Goal: Task Accomplishment & Management: Manage account settings

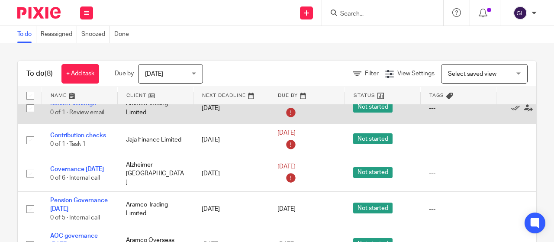
scroll to position [106, 0]
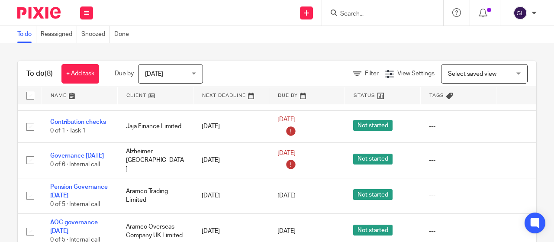
click at [345, 11] on input "Search" at bounding box center [379, 14] width 78 height 8
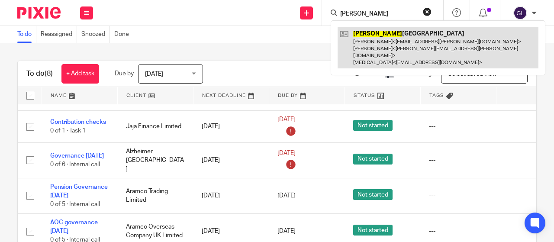
type input "francis"
click at [368, 33] on link at bounding box center [438, 47] width 201 height 41
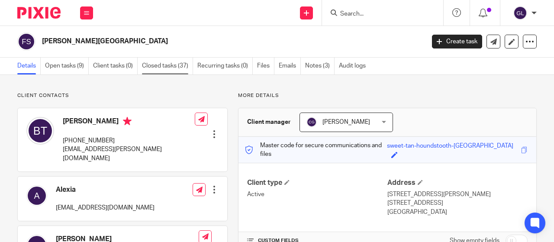
click at [164, 66] on link "Closed tasks (37)" at bounding box center [167, 66] width 51 height 17
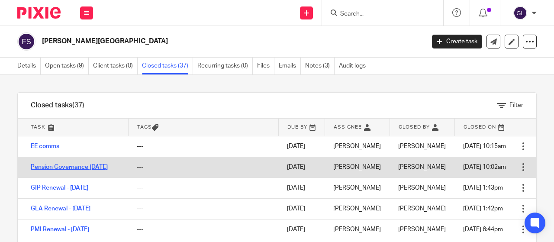
click at [47, 170] on link "Pension Governance March 2025" at bounding box center [69, 167] width 77 height 6
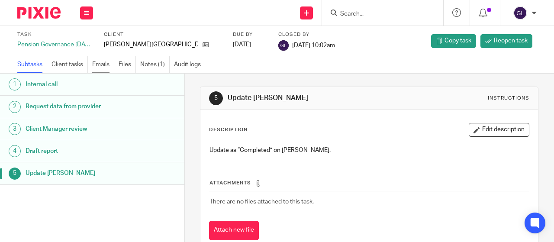
click at [102, 65] on link "Emails" at bounding box center [103, 64] width 22 height 17
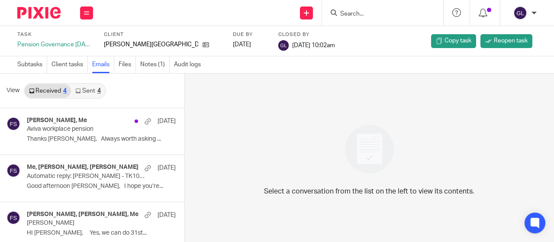
click at [89, 89] on link "Sent 4" at bounding box center [88, 91] width 34 height 14
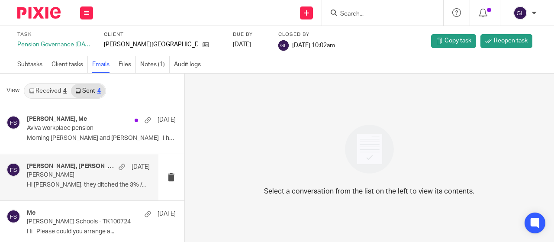
scroll to position [53, 0]
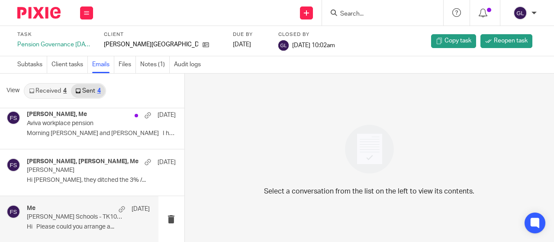
click at [104, 220] on div "Me 11 Feb Francis Holland Schools - TK100724 Hi Please could you arrange a..." at bounding box center [88, 219] width 123 height 29
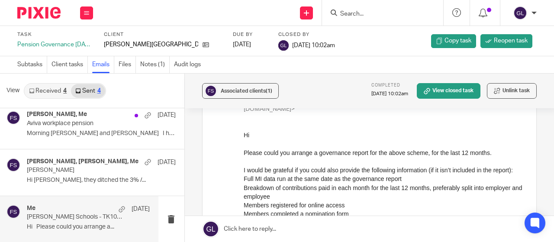
scroll to position [87, 0]
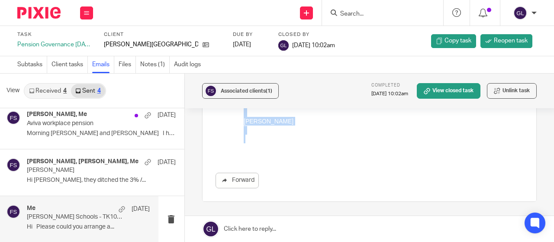
scroll to position [314, 0]
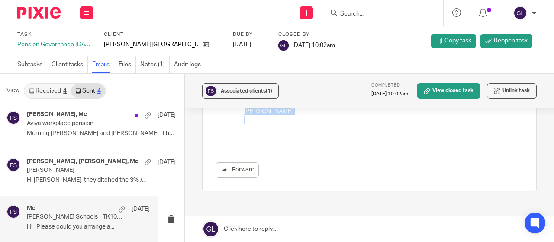
drag, startPoint x: 244, startPoint y: -81, endPoint x: 261, endPoint y: 128, distance: 209.9
click at [261, 128] on div "Hi Please could you arrange a governance report for the above scheme, for the l…" at bounding box center [383, 14] width 280 height 237
copy div "Please could you arrange a governance report for the above scheme, for the last…"
click at [87, 12] on icon at bounding box center [86, 12] width 5 height 5
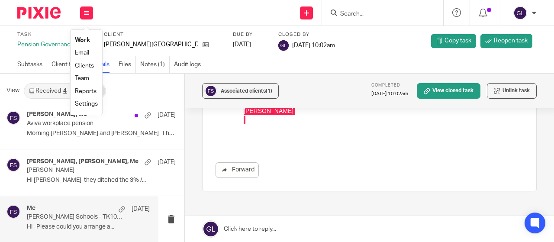
click at [81, 39] on link "Work" at bounding box center [82, 40] width 15 height 6
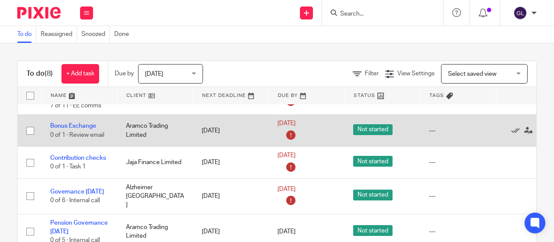
scroll to position [130, 0]
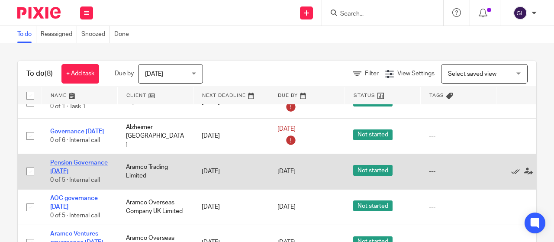
click at [73, 162] on link "Pension Governance [DATE]" at bounding box center [79, 167] width 58 height 15
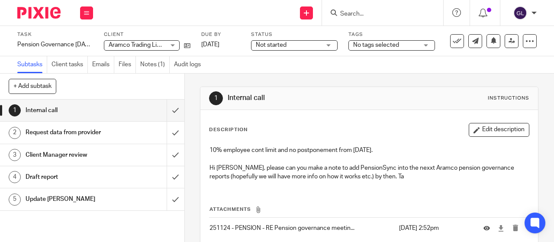
click at [293, 46] on span "Not started" at bounding box center [288, 45] width 65 height 9
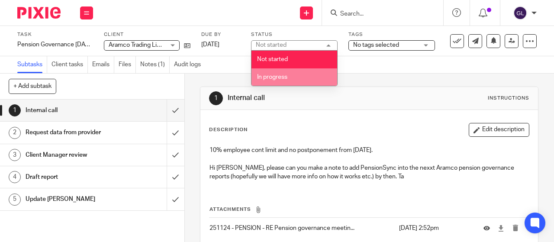
click at [271, 79] on span "In progress" at bounding box center [272, 77] width 30 height 6
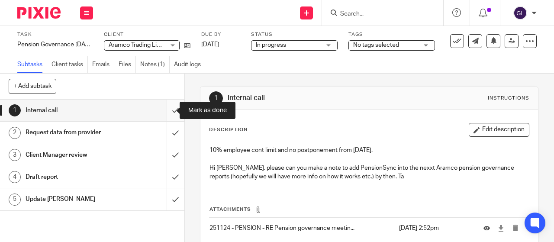
click at [165, 112] on input "submit" at bounding box center [92, 111] width 184 height 22
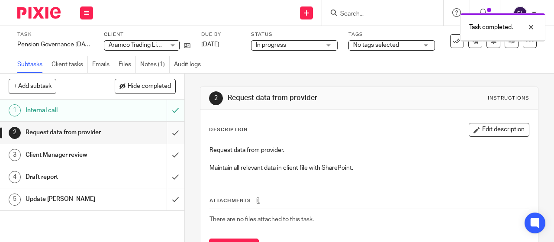
click at [166, 133] on input "submit" at bounding box center [92, 133] width 184 height 22
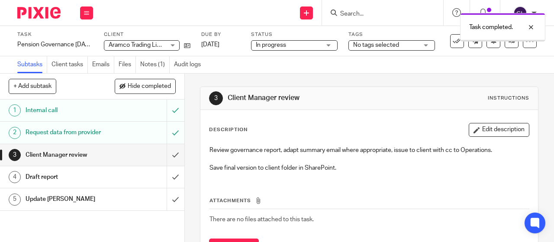
click at [213, 45] on link "11 Aug 2025" at bounding box center [220, 44] width 39 height 9
click at [87, 13] on icon at bounding box center [86, 12] width 5 height 5
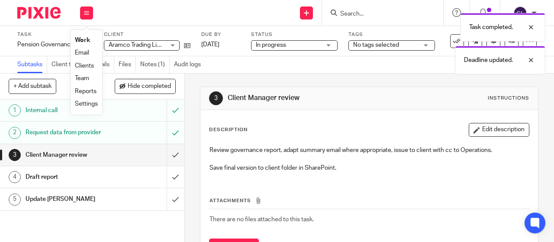
click at [80, 39] on link "Work" at bounding box center [82, 40] width 15 height 6
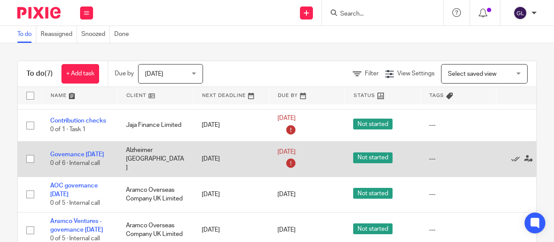
scroll to position [125, 0]
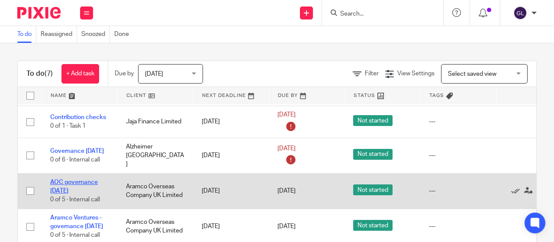
click at [56, 179] on link "AOC governance September 2025" at bounding box center [74, 186] width 48 height 15
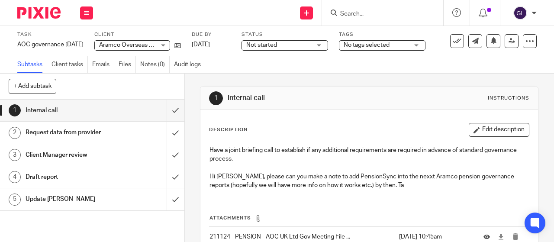
click at [275, 46] on span "Not started" at bounding box center [261, 45] width 31 height 6
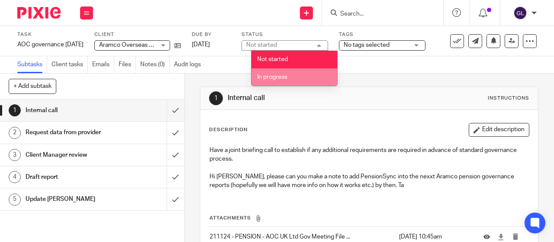
click at [268, 76] on span "In progress" at bounding box center [272, 77] width 30 height 6
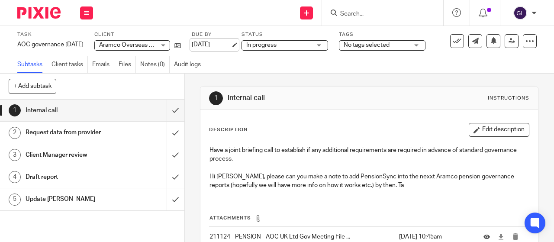
click at [231, 45] on link "[DATE]" at bounding box center [211, 44] width 39 height 9
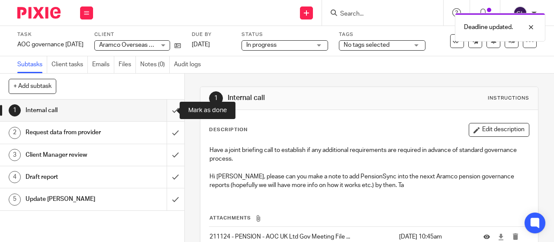
click at [164, 110] on input "submit" at bounding box center [92, 111] width 184 height 22
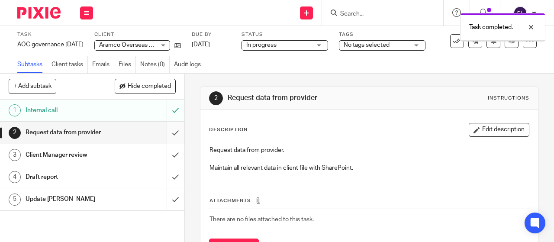
click at [167, 132] on input "submit" at bounding box center [92, 133] width 184 height 22
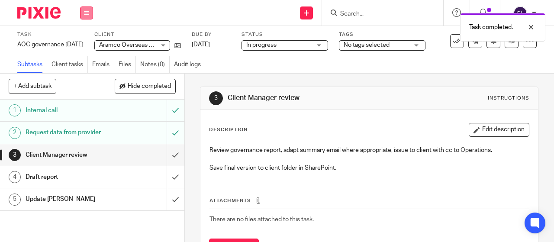
click at [89, 12] on button at bounding box center [86, 12] width 13 height 13
click at [81, 41] on link "Work" at bounding box center [82, 40] width 15 height 6
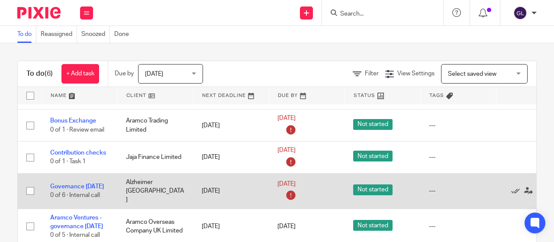
scroll to position [89, 0]
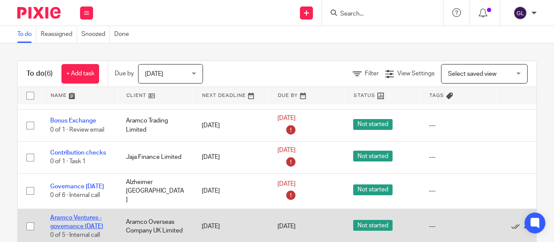
click at [77, 215] on link "Aramco Ventures - governance [DATE]" at bounding box center [76, 222] width 53 height 15
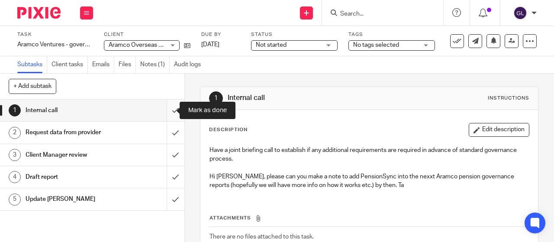
click at [163, 110] on input "submit" at bounding box center [92, 111] width 184 height 22
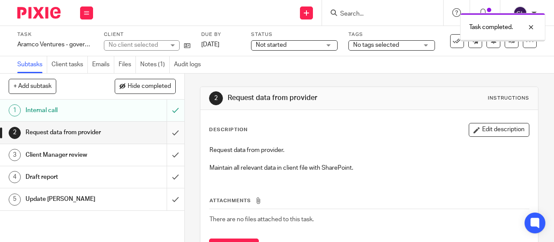
click at [166, 132] on input "submit" at bounding box center [92, 133] width 184 height 22
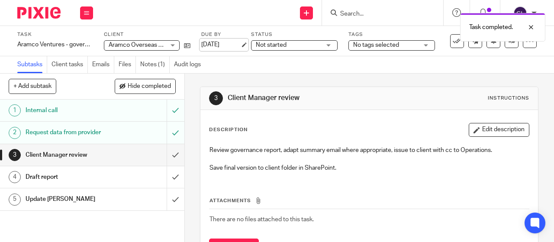
click at [215, 42] on link "[DATE]" at bounding box center [220, 44] width 39 height 9
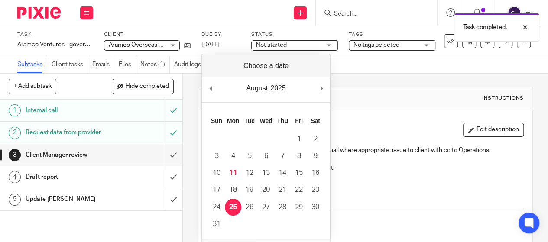
drag, startPoint x: 234, startPoint y: 204, endPoint x: 263, endPoint y: 167, distance: 47.8
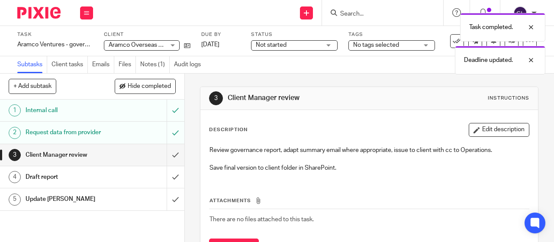
click at [281, 45] on div "Task completed. Deadline updated." at bounding box center [411, 42] width 269 height 66
click at [327, 45] on div "Task completed. Deadline updated." at bounding box center [411, 42] width 269 height 66
click at [330, 43] on div "Not started Not started" at bounding box center [294, 45] width 87 height 10
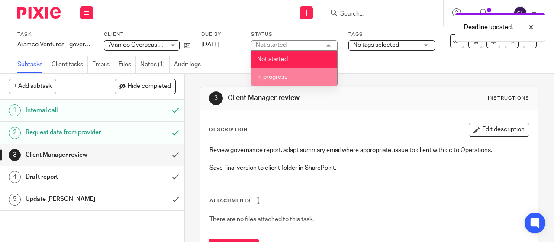
click at [277, 77] on span "In progress" at bounding box center [272, 77] width 30 height 6
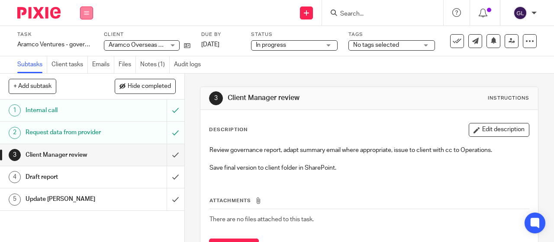
click at [85, 10] on button at bounding box center [86, 12] width 13 height 13
click at [81, 39] on link "Work" at bounding box center [82, 40] width 15 height 6
